Goal: Task Accomplishment & Management: Manage account settings

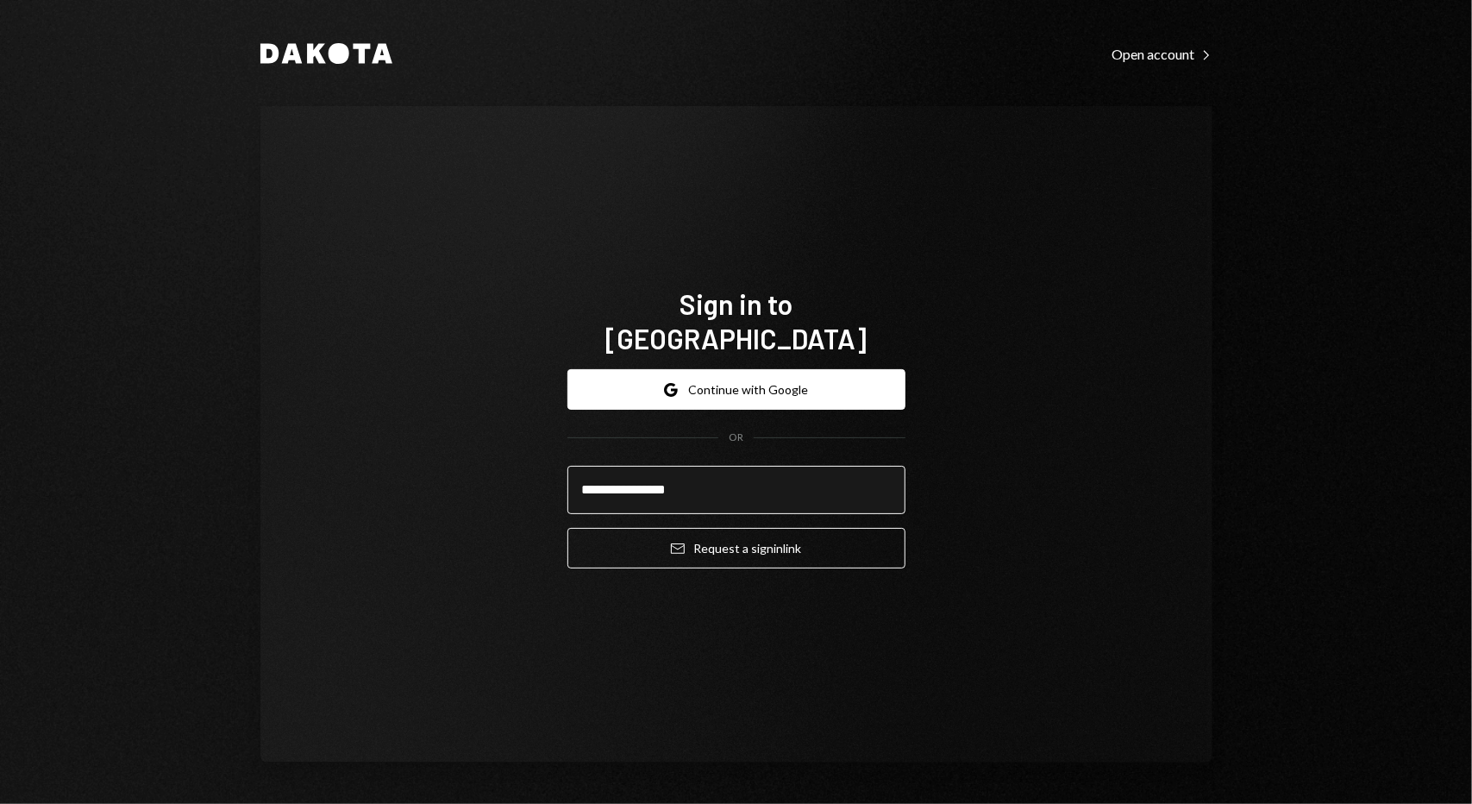
type input "**********"
click at [568, 528] on button "Email Request a sign in link" at bounding box center [737, 548] width 338 height 41
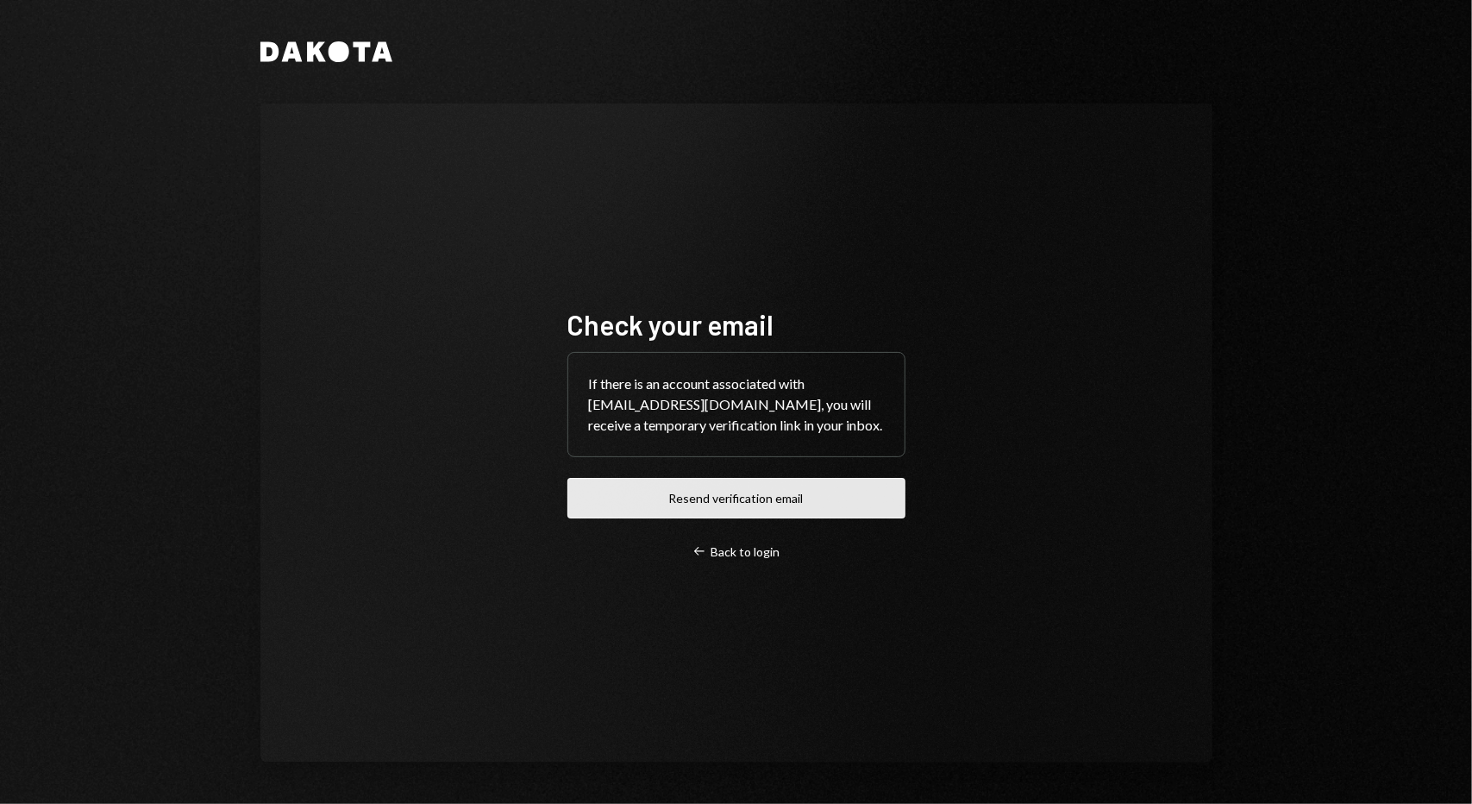
click at [734, 505] on button "Resend verification email" at bounding box center [737, 498] width 338 height 41
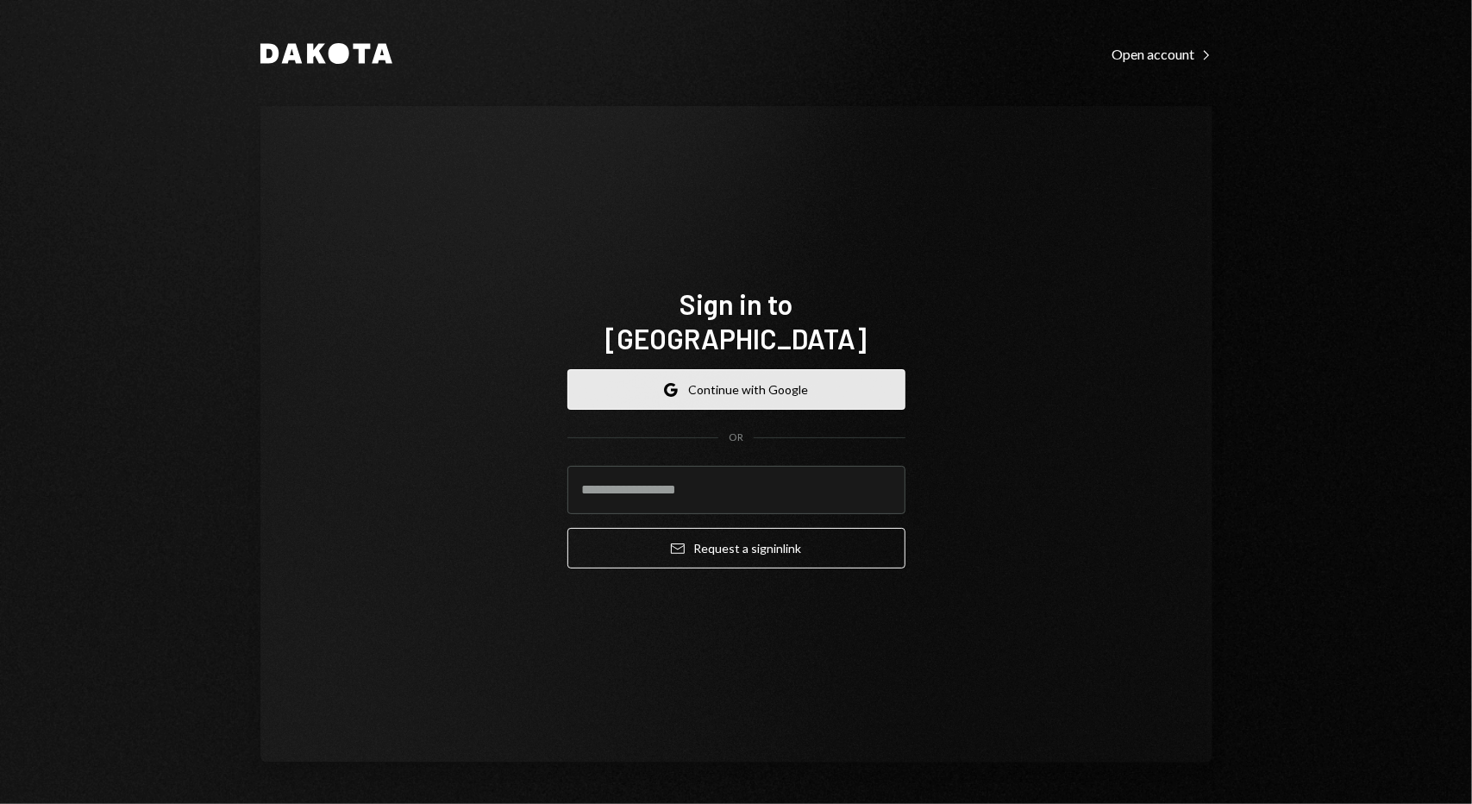
click at [687, 373] on button "Google Continue with Google" at bounding box center [737, 389] width 338 height 41
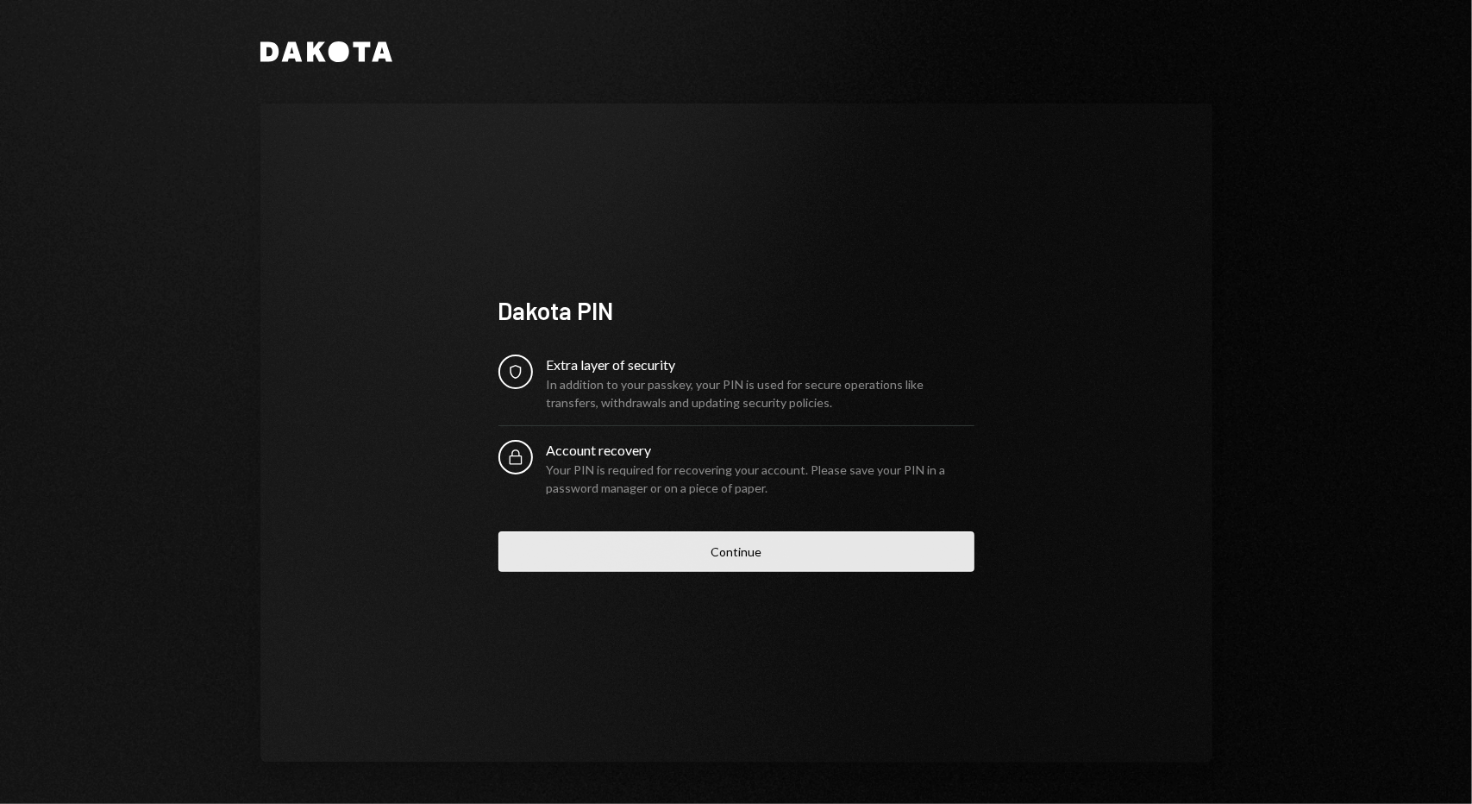
click at [781, 549] on button "Continue" at bounding box center [737, 551] width 476 height 41
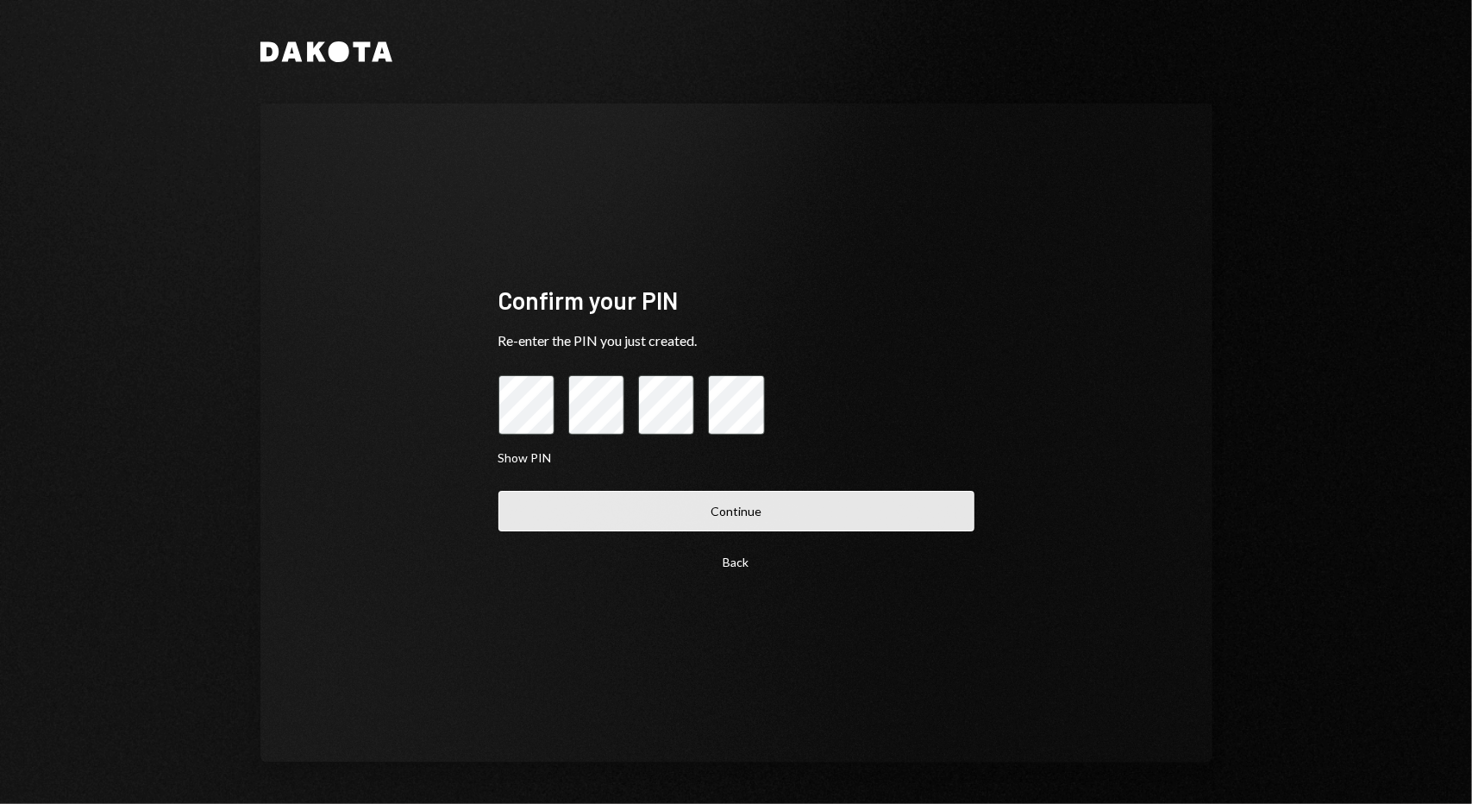
click at [730, 504] on button "Continue" at bounding box center [737, 511] width 476 height 41
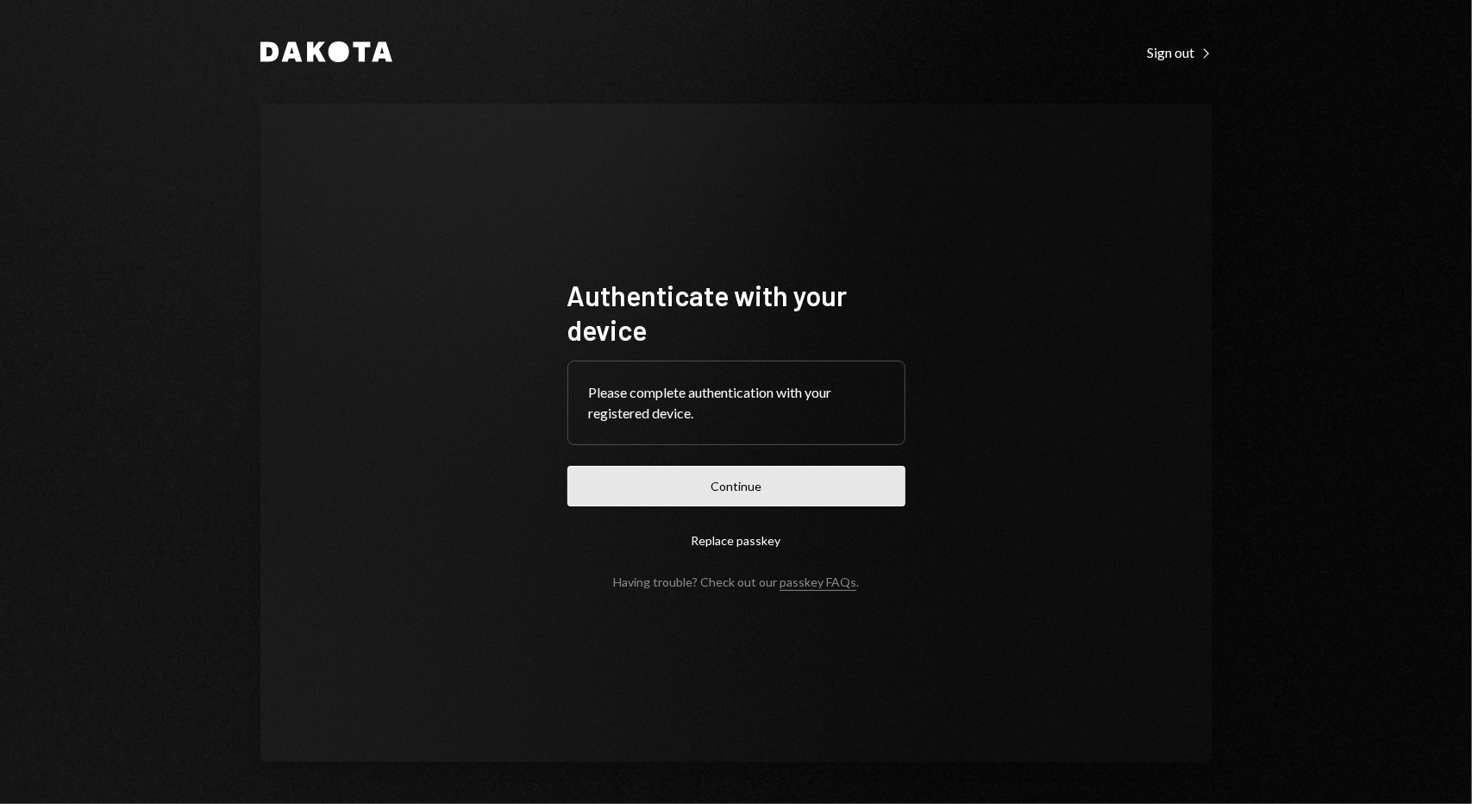
click at [707, 493] on button "Continue" at bounding box center [737, 486] width 338 height 41
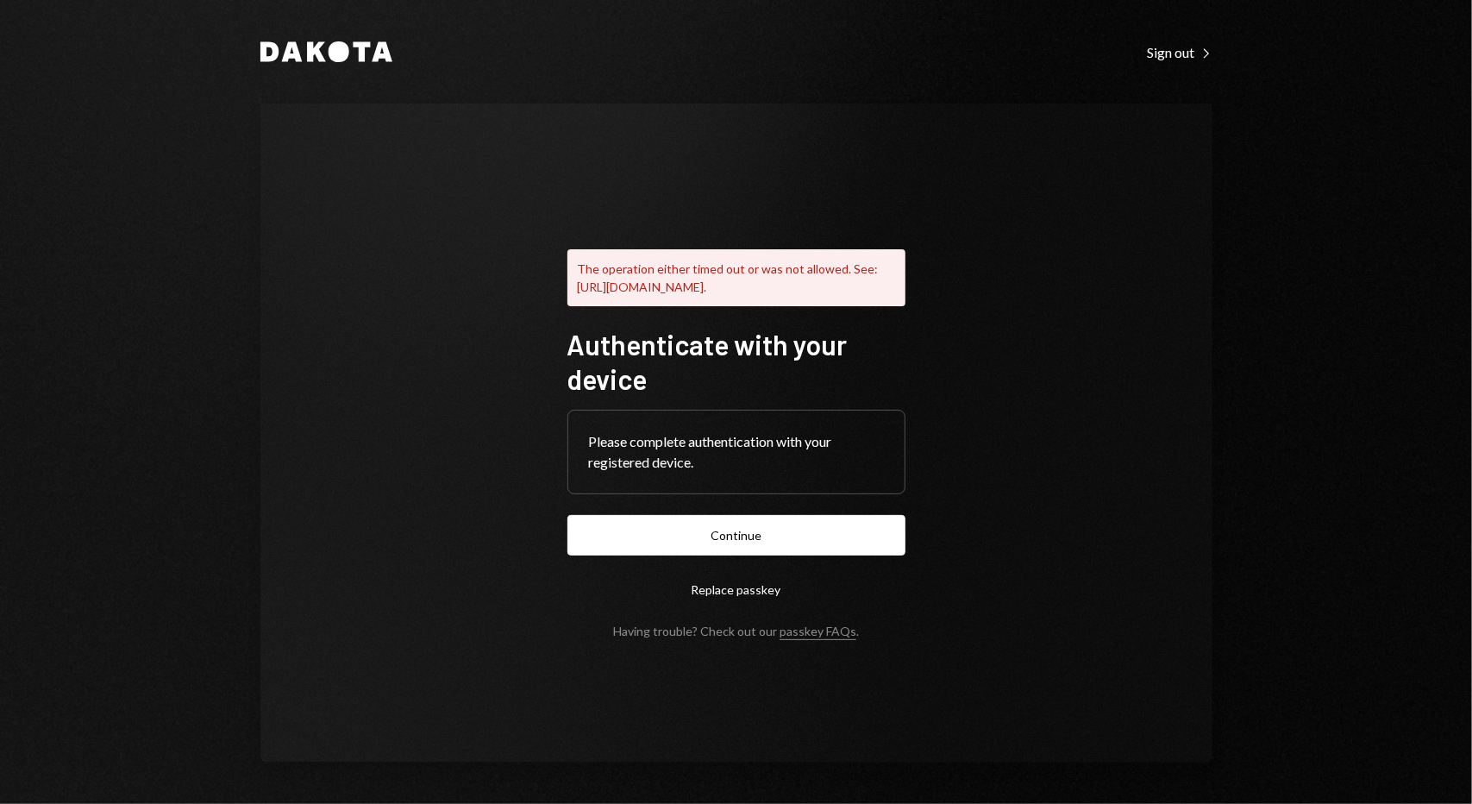
click at [731, 604] on button "Replace passkey" at bounding box center [737, 589] width 338 height 41
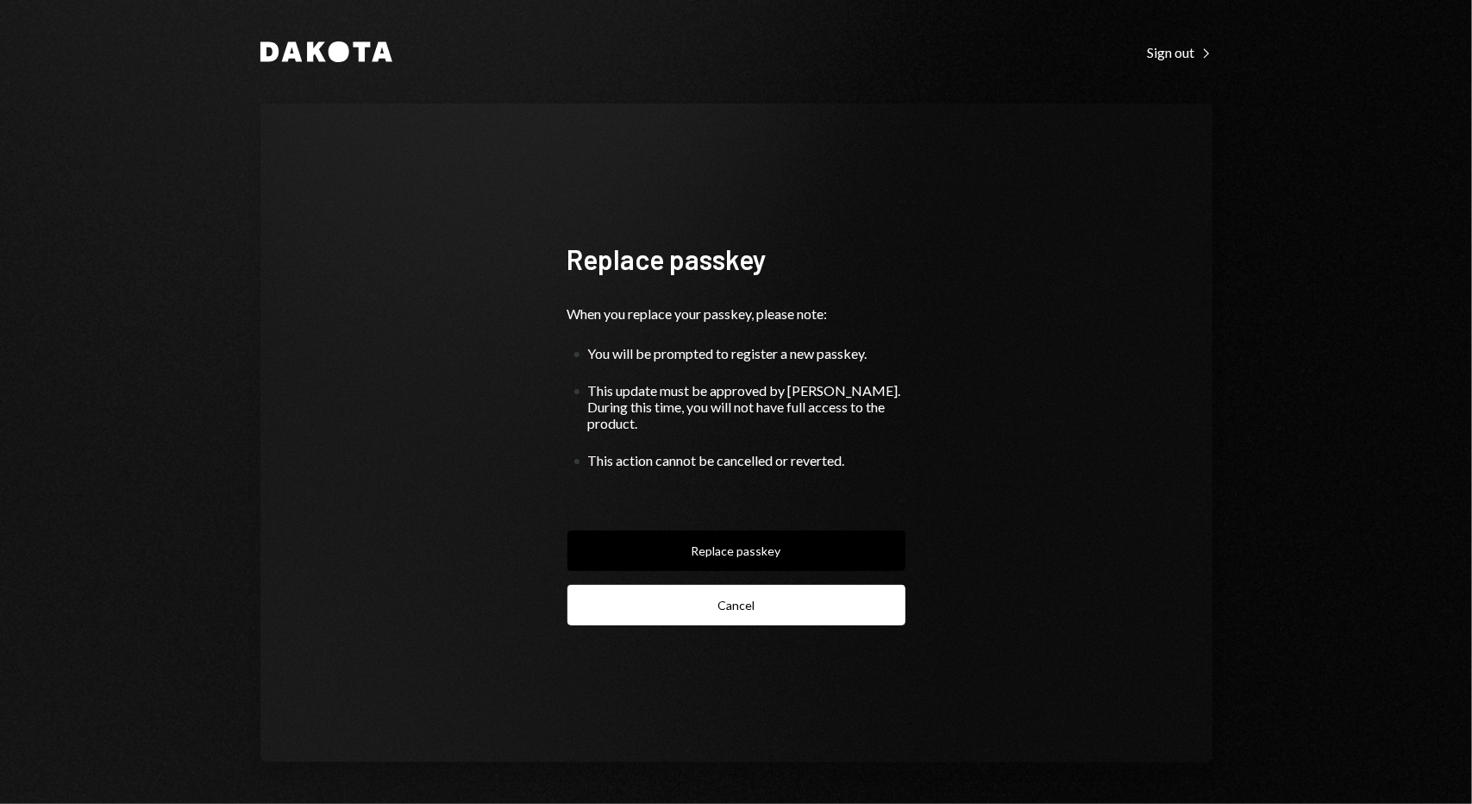
click at [724, 612] on button "Cancel" at bounding box center [737, 605] width 338 height 41
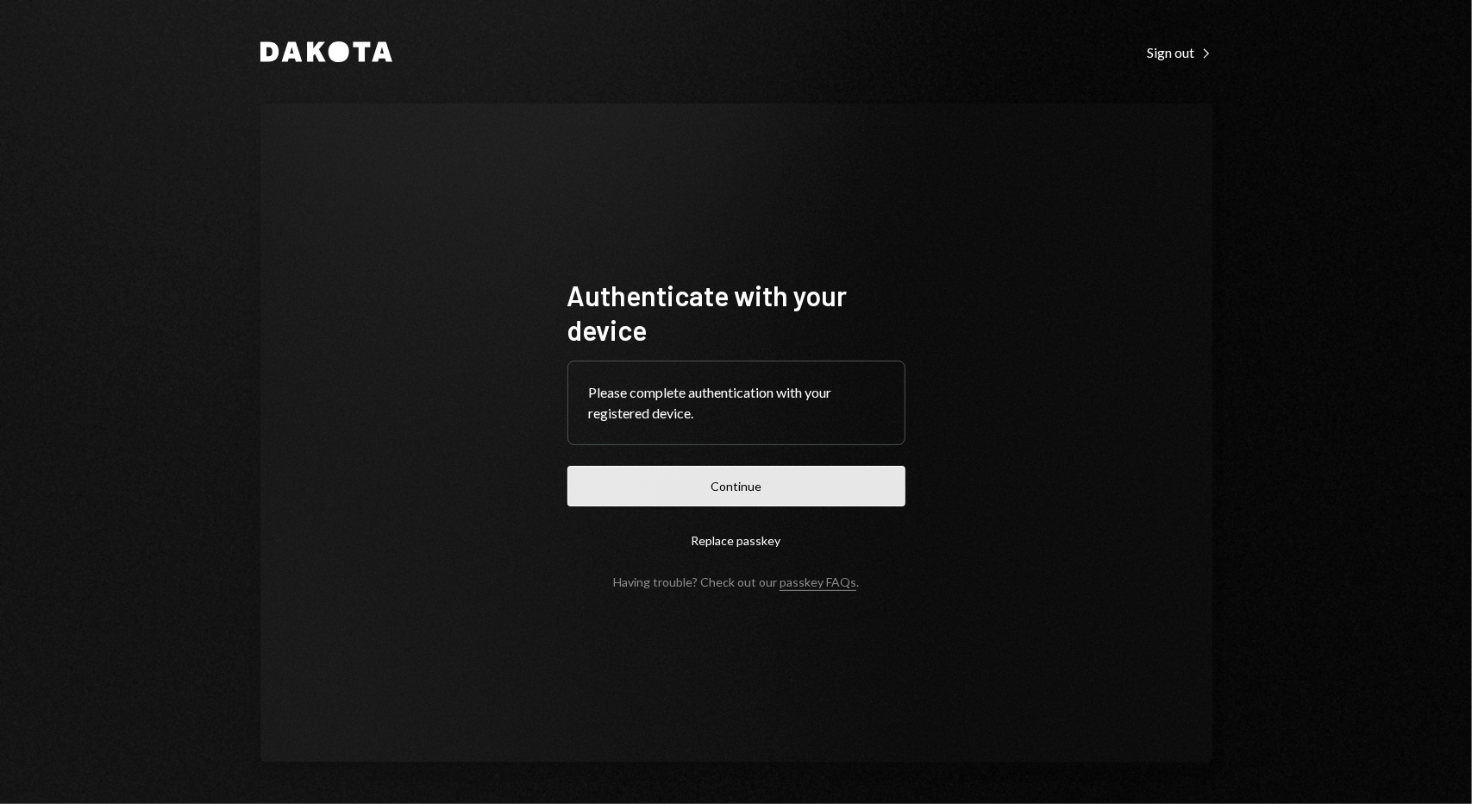
click at [724, 489] on button "Continue" at bounding box center [737, 486] width 338 height 41
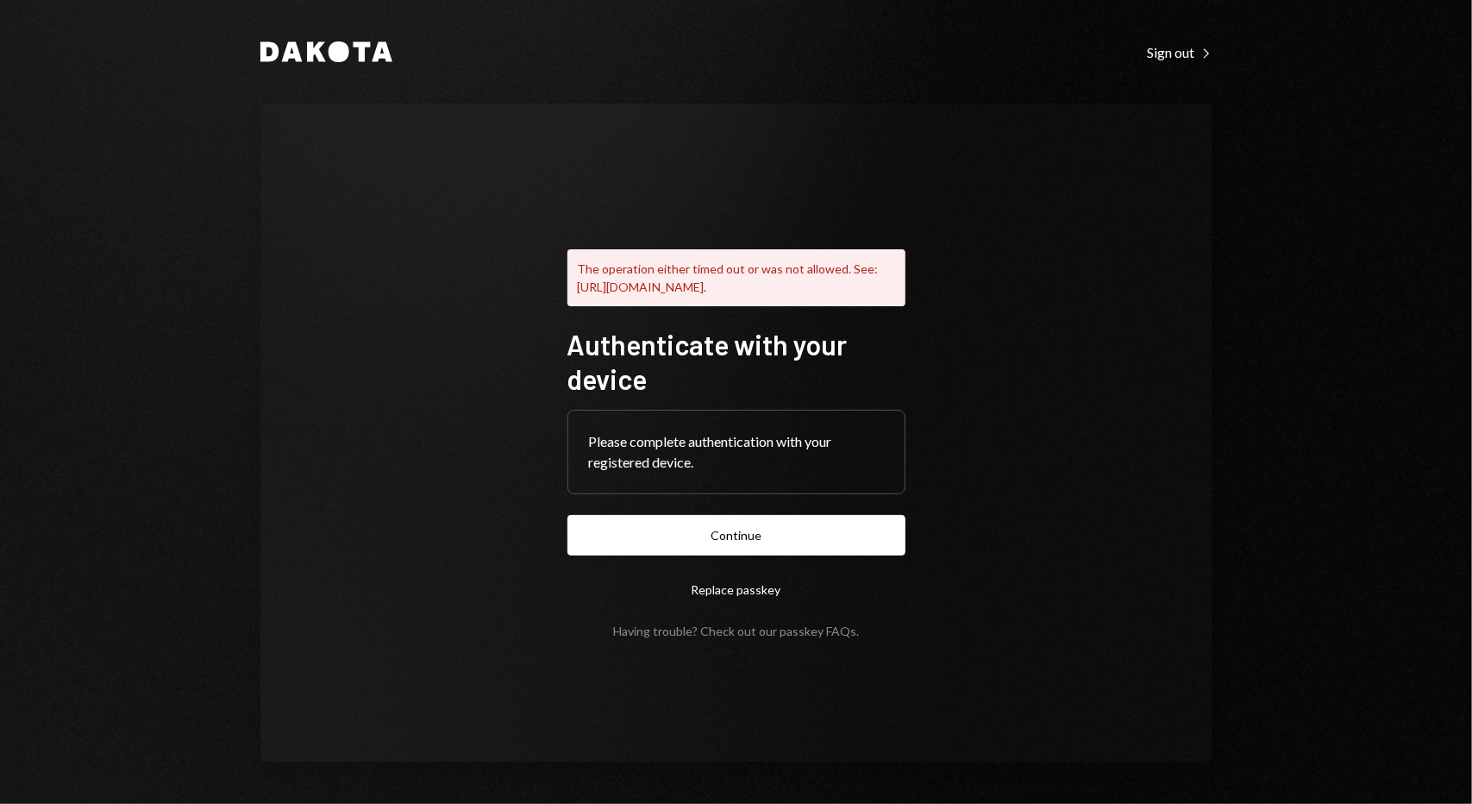
click at [811, 639] on link "passkey FAQs" at bounding box center [818, 632] width 77 height 16
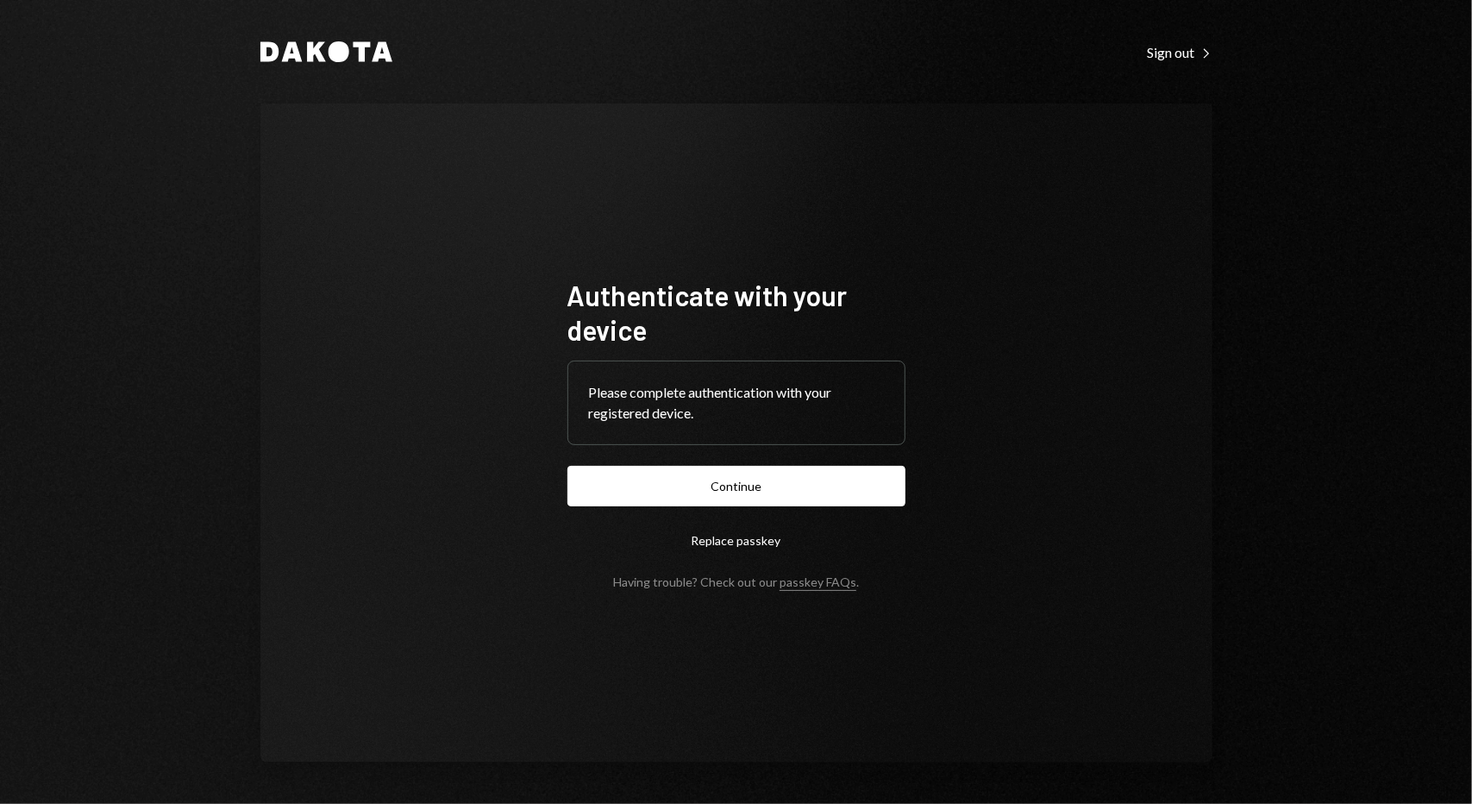
click at [301, 49] on icon "Dakota" at bounding box center [326, 51] width 132 height 21
click at [676, 482] on button "Continue" at bounding box center [737, 486] width 338 height 41
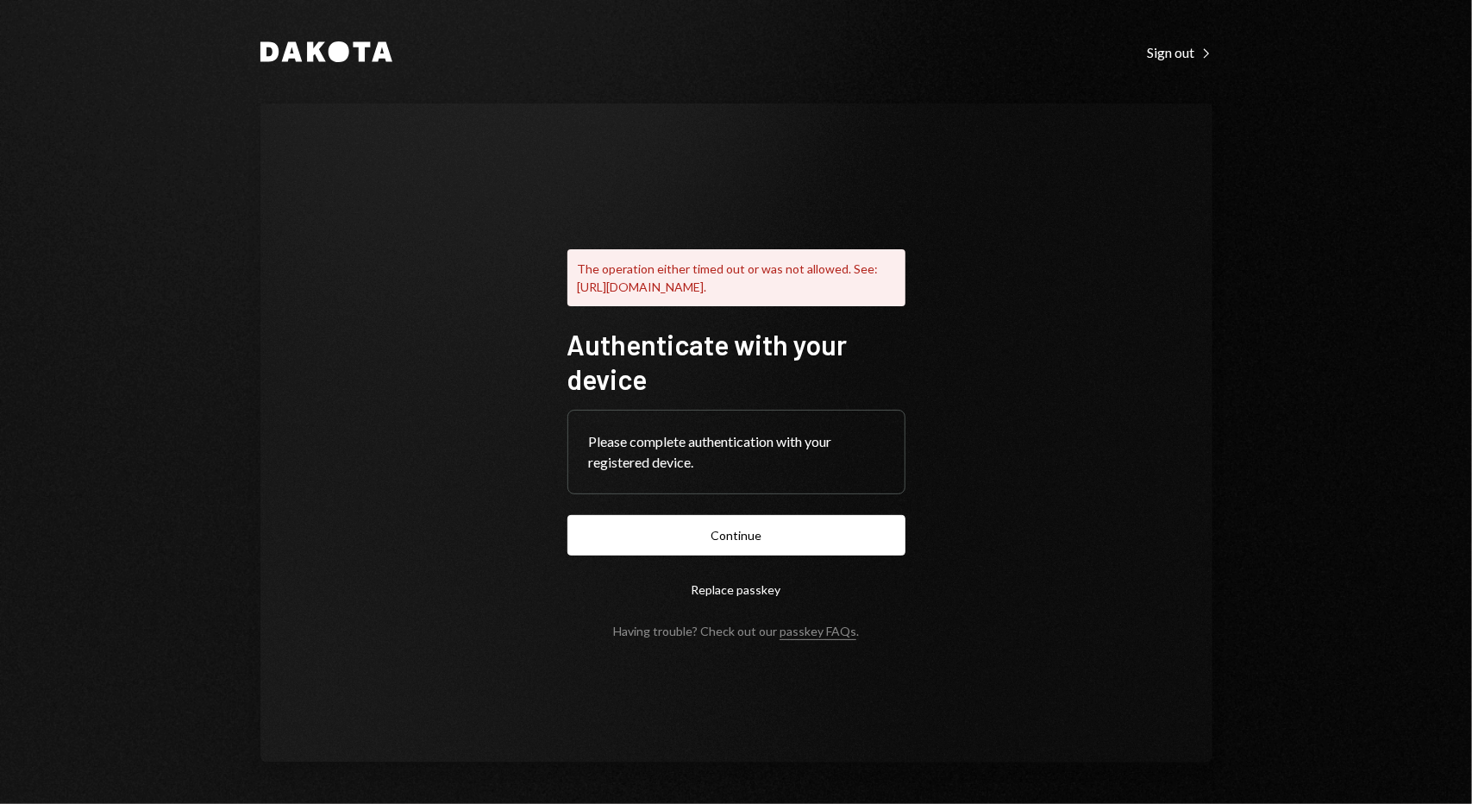
click at [917, 285] on div "The operation either timed out or was not allowed. See: https://www.w3.org/TR/w…" at bounding box center [736, 434] width 379 height 548
